Goal: Obtain resource: Obtain resource

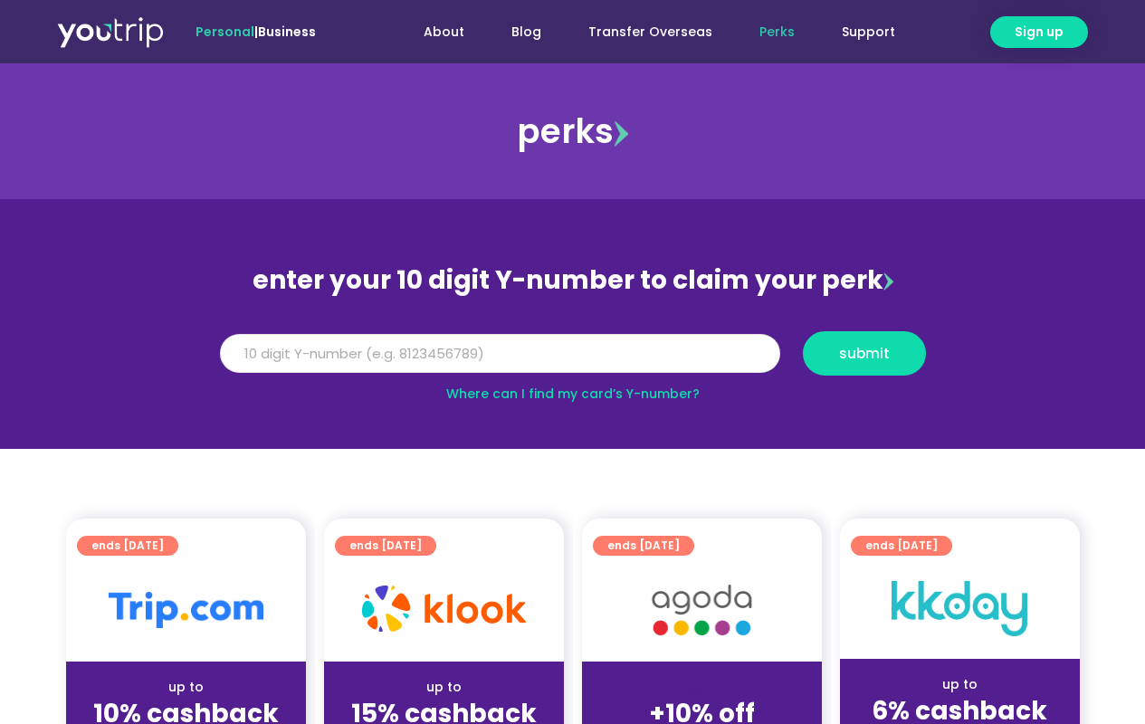
click at [258, 350] on input "Y Number" at bounding box center [500, 354] width 560 height 40
type input "8143949668"
click at [866, 348] on span "submit" at bounding box center [864, 354] width 51 height 14
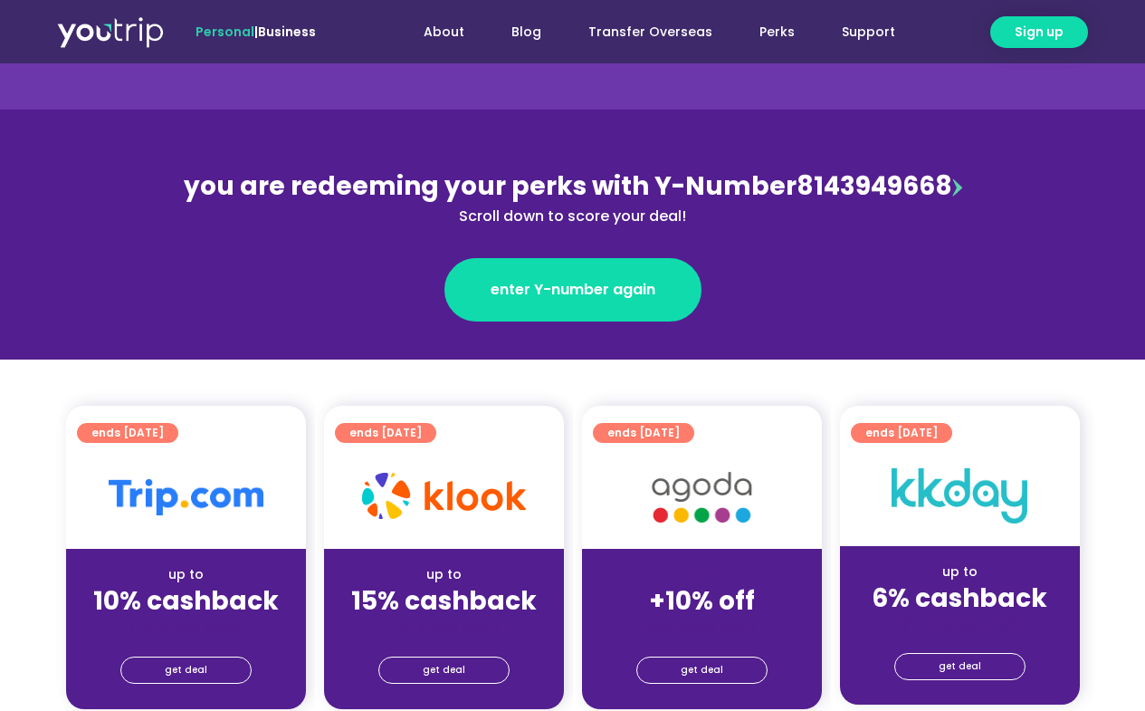
scroll to position [205, 0]
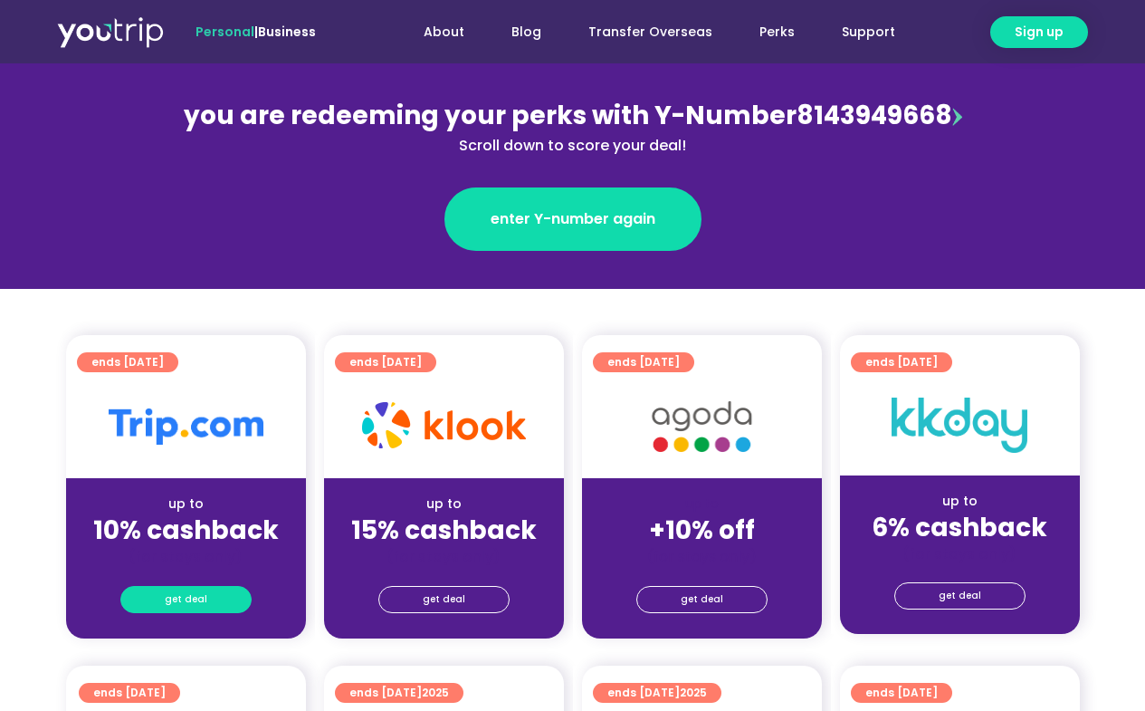
click at [188, 593] on span "get deal" at bounding box center [186, 599] width 43 height 25
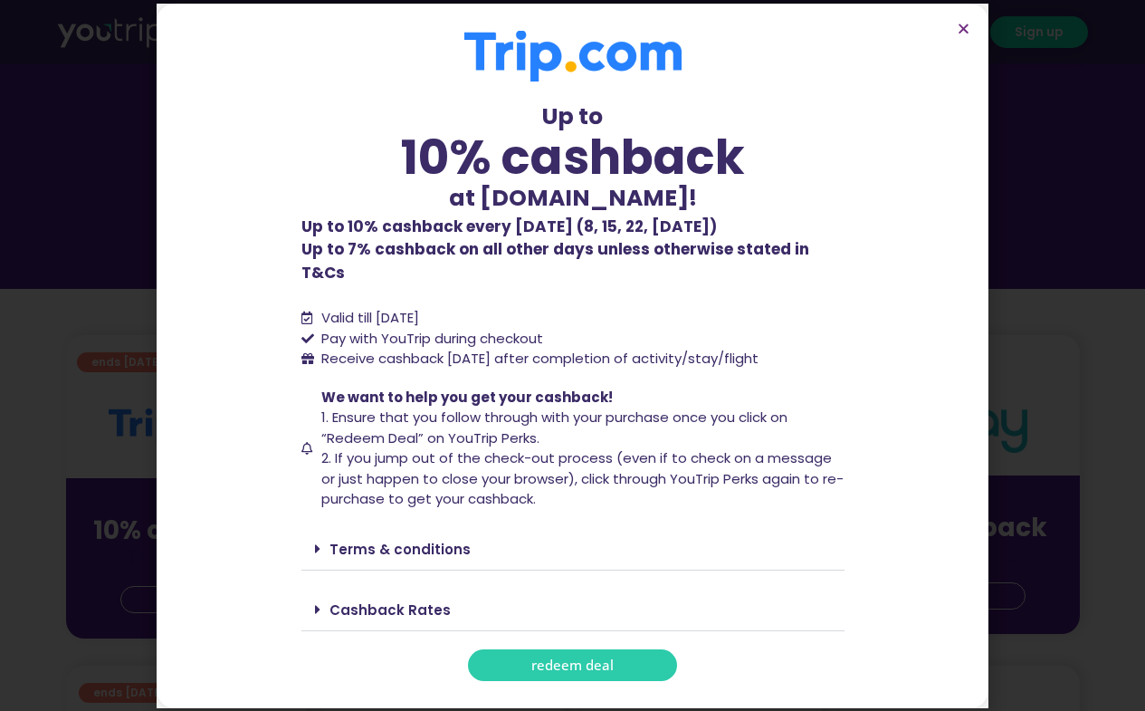
click at [570, 658] on span "redeem deal" at bounding box center [572, 665] width 82 height 14
